Goal: Navigation & Orientation: Go to known website

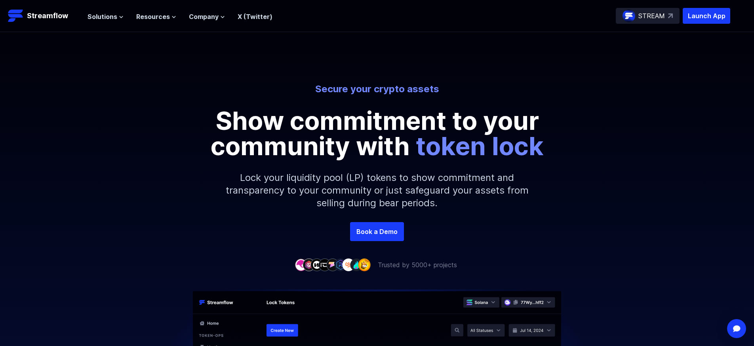
click at [258, 14] on link "X (Twitter)" at bounding box center [254, 17] width 35 height 8
click at [115, 14] on span "Solutions" at bounding box center [102, 16] width 30 height 9
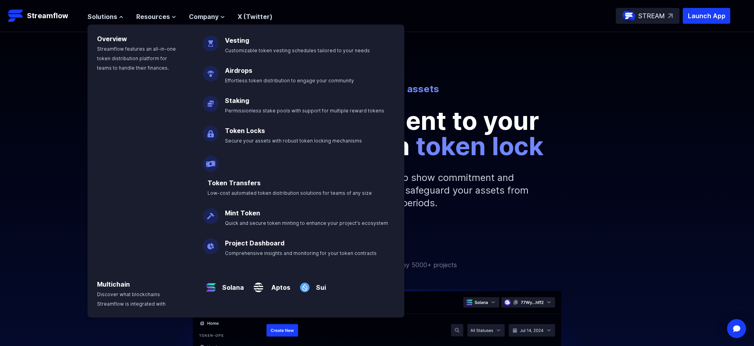
click at [613, 198] on div "Secure your crypto assets Show commitment to your community with token lock Loc…" at bounding box center [377, 152] width 754 height 139
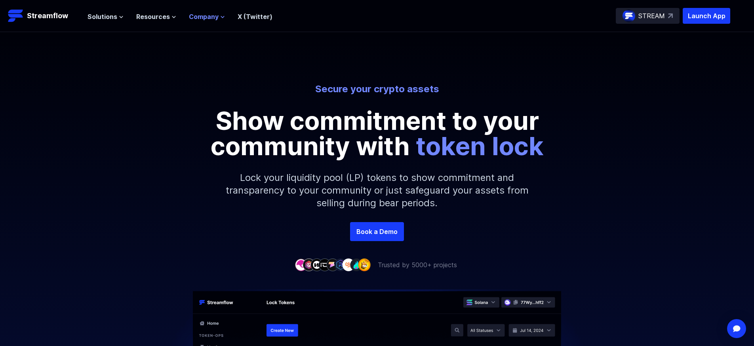
click at [217, 14] on button "Company" at bounding box center [207, 16] width 36 height 9
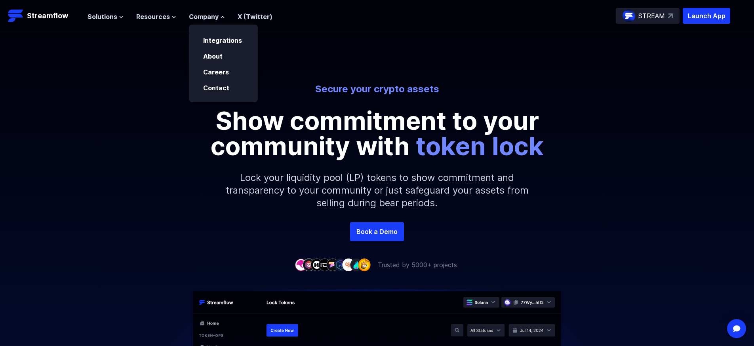
click at [431, 48] on div "Secure your crypto assets Show commitment to your community with token lock Loc…" at bounding box center [377, 127] width 754 height 190
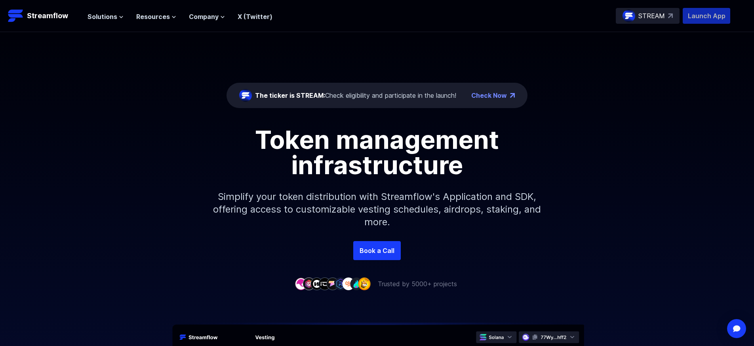
click at [702, 19] on p "Launch App" at bounding box center [705, 16] width 47 height 16
